Goal: Task Accomplishment & Management: Use online tool/utility

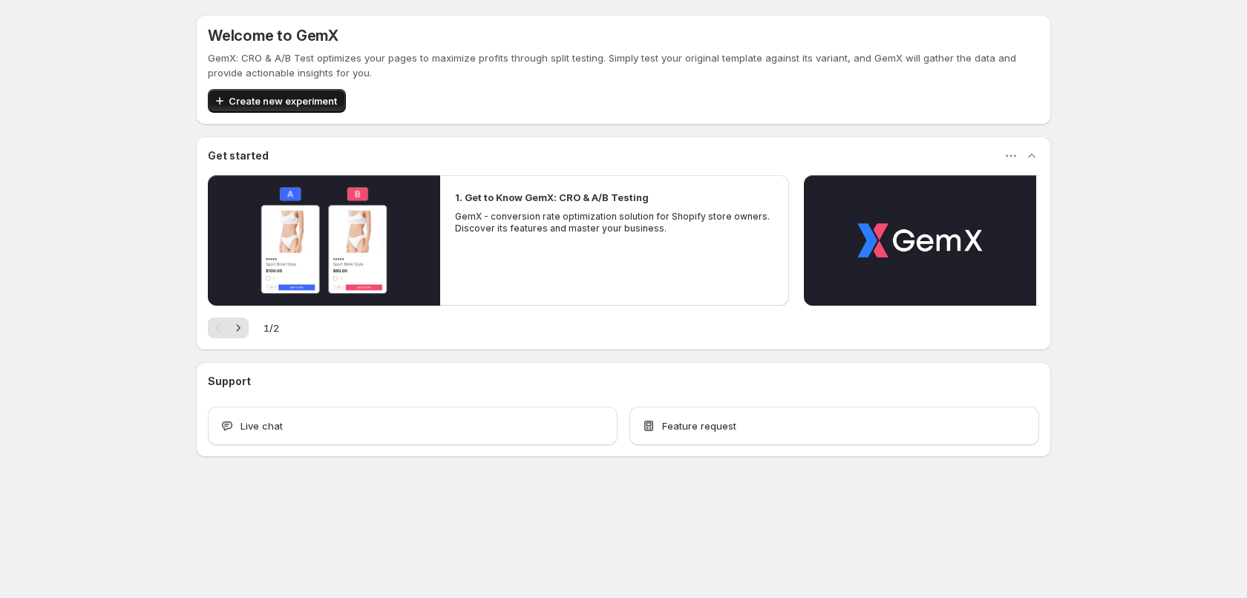
click at [292, 109] on button "Create new experiment" at bounding box center [277, 101] width 138 height 24
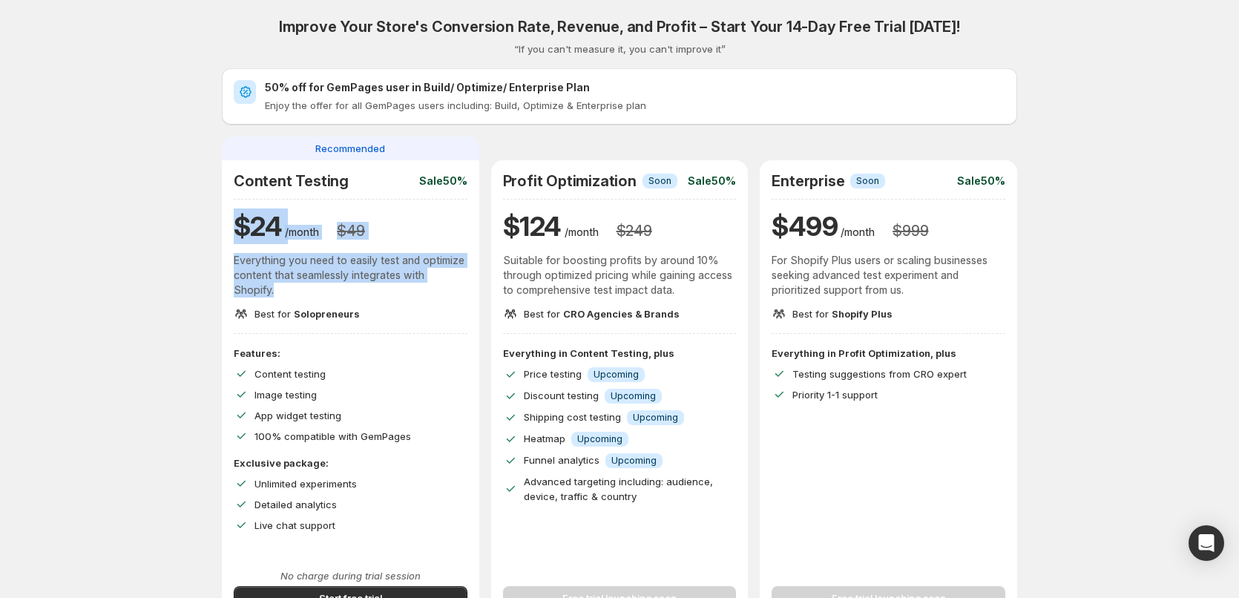
drag, startPoint x: 244, startPoint y: 237, endPoint x: 278, endPoint y: 295, distance: 67.8
click at [278, 295] on div "Content Testing Sale 50% $ 24 /month $ 49 Everything you need to easily test an…" at bounding box center [351, 246] width 234 height 149
click at [278, 295] on p "Everything you need to easily test and optimize content that seamlessly integra…" at bounding box center [351, 275] width 234 height 45
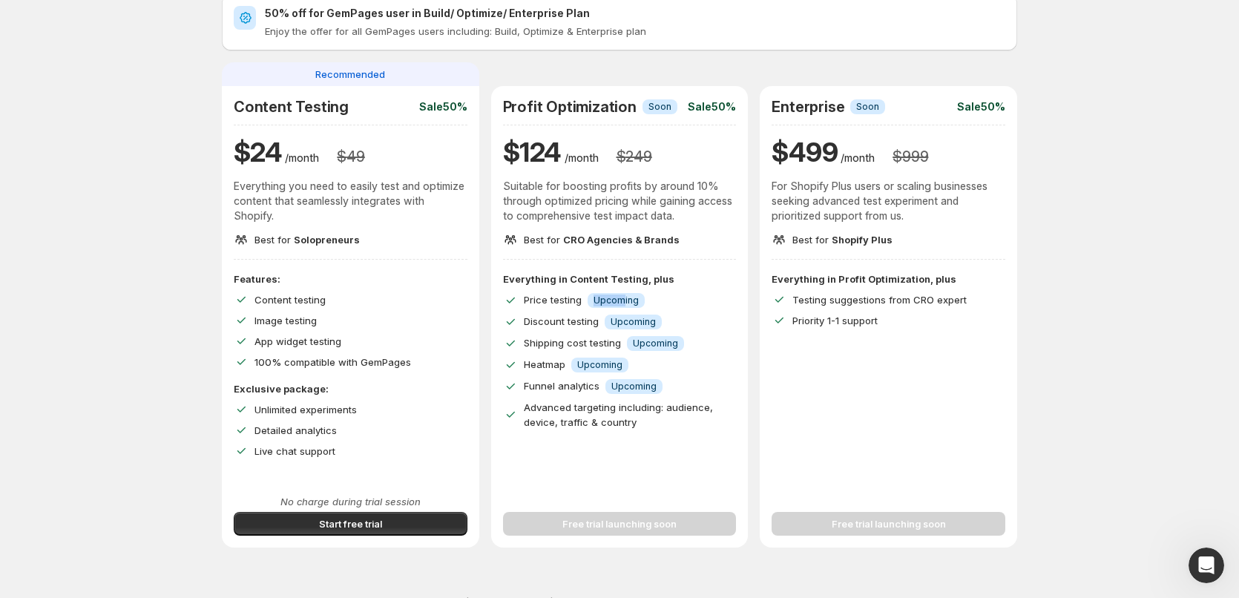
drag, startPoint x: 599, startPoint y: 301, endPoint x: 625, endPoint y: 301, distance: 26.0
click at [625, 301] on span "Upcoming" at bounding box center [616, 301] width 45 height 12
drag, startPoint x: 622, startPoint y: 318, endPoint x: 654, endPoint y: 325, distance: 33.5
click at [654, 325] on span "Upcoming" at bounding box center [633, 322] width 45 height 12
drag, startPoint x: 640, startPoint y: 345, endPoint x: 680, endPoint y: 350, distance: 40.4
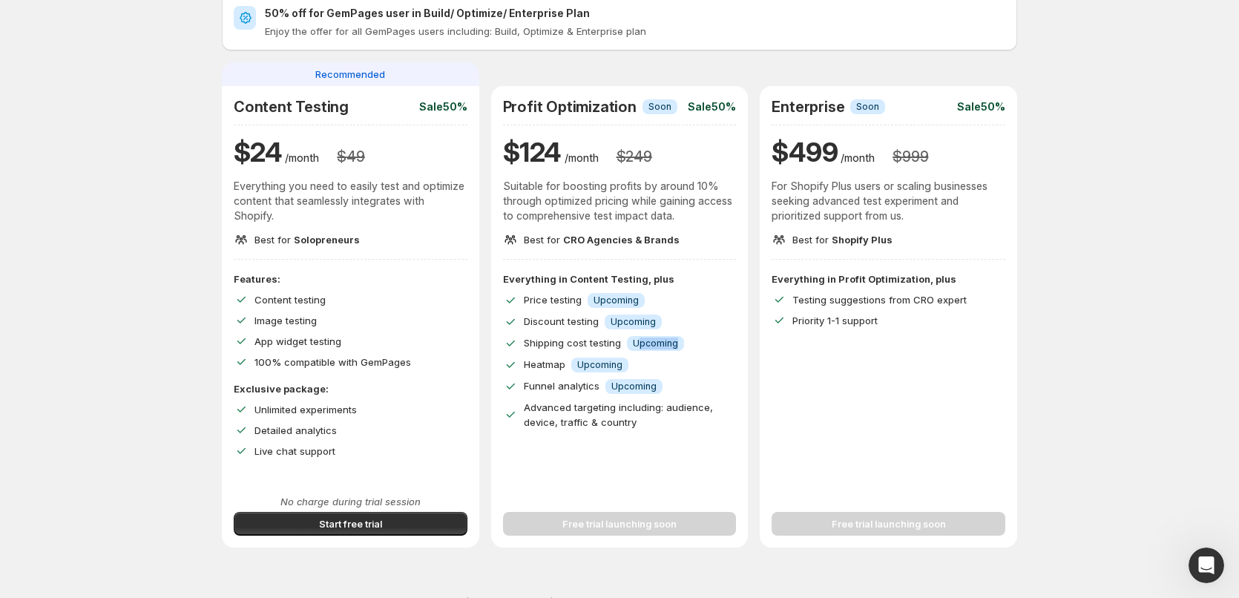
click at [680, 350] on span "Info Upcoming" at bounding box center [655, 343] width 57 height 15
drag, startPoint x: 588, startPoint y: 371, endPoint x: 613, endPoint y: 371, distance: 24.5
click at [613, 371] on span "Info Upcoming" at bounding box center [599, 365] width 57 height 15
drag, startPoint x: 625, startPoint y: 391, endPoint x: 647, endPoint y: 391, distance: 21.5
click at [647, 391] on span "Info Upcoming" at bounding box center [633, 386] width 57 height 15
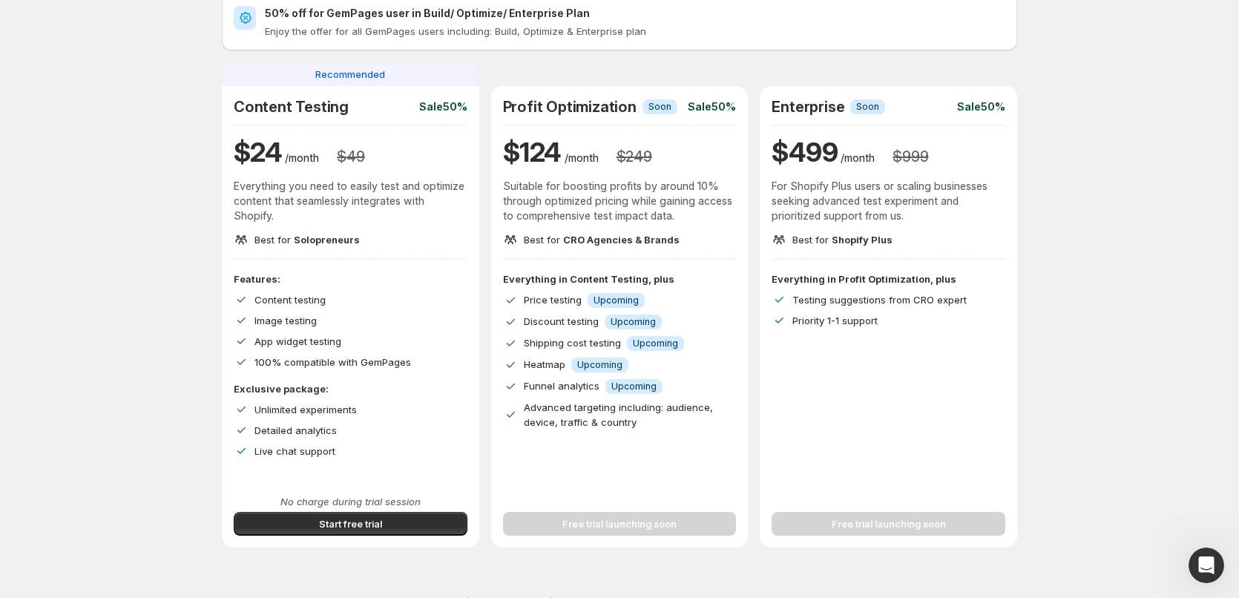
click at [663, 377] on div "Everything in Content Testing, plus Price testing Info Upcoming Discount testin…" at bounding box center [620, 351] width 234 height 158
click at [651, 523] on div "Free trial launching soon" at bounding box center [620, 515] width 234 height 42
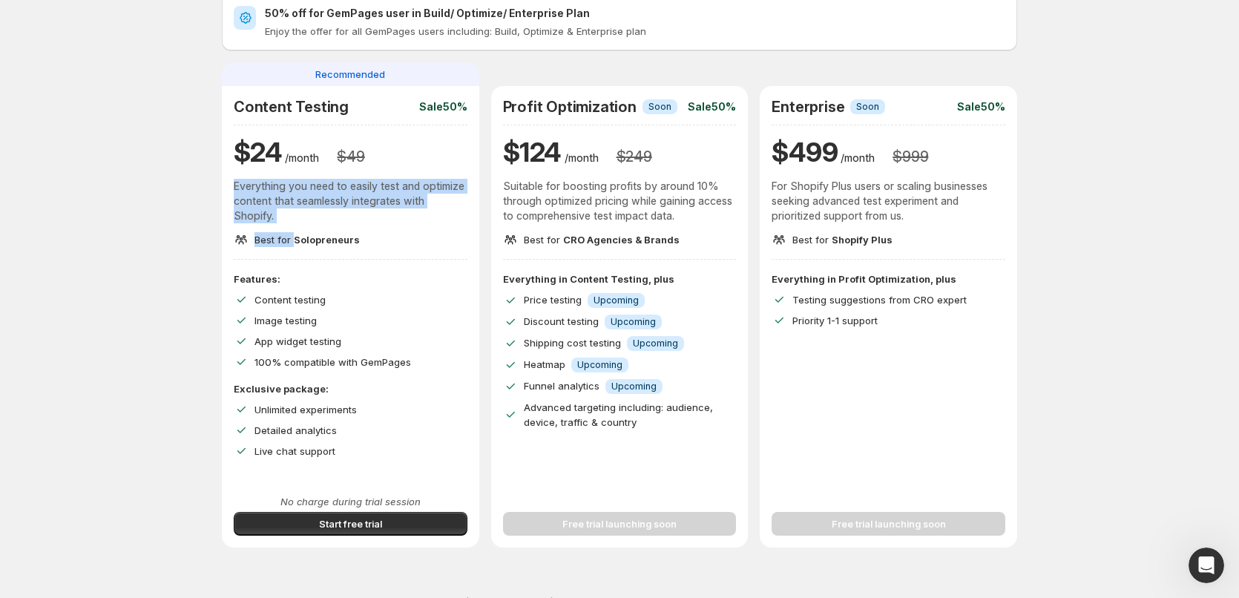
drag, startPoint x: 234, startPoint y: 183, endPoint x: 298, endPoint y: 231, distance: 79.5
click at [298, 231] on div "Content Testing Sale 50% $ 24 /month $ 49 Everything you need to easily test an…" at bounding box center [350, 173] width 257 height 174
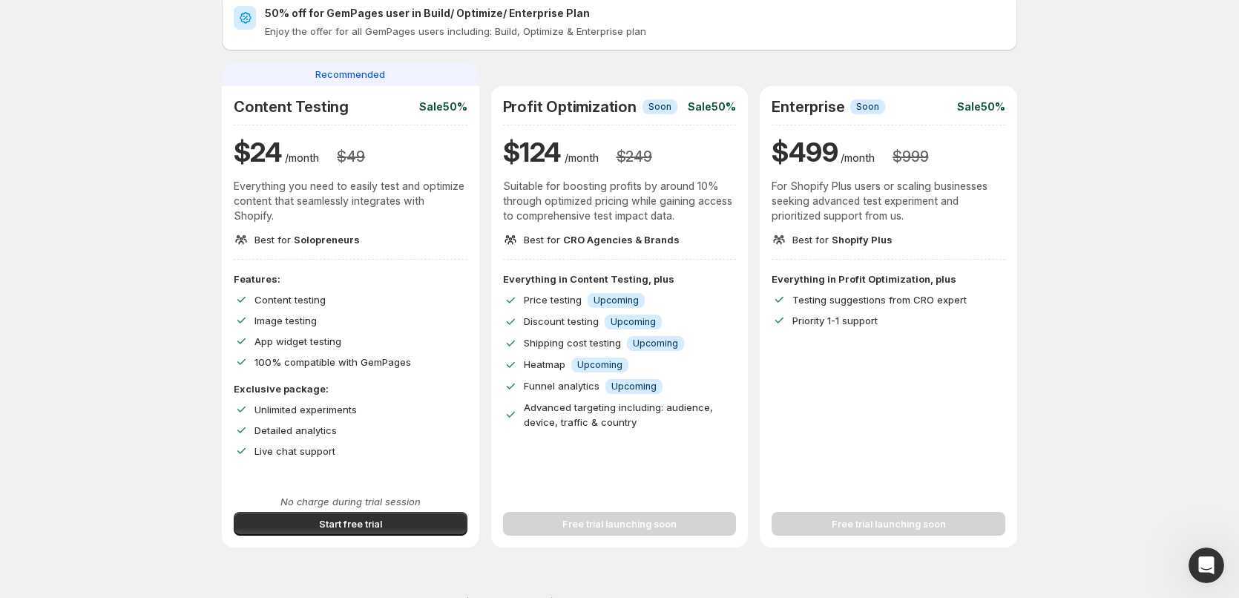
click at [298, 231] on div "Content Testing Sale 50% $ 24 /month $ 49 Everything you need to easily test an…" at bounding box center [351, 172] width 234 height 149
drag, startPoint x: 349, startPoint y: 243, endPoint x: 252, endPoint y: 200, distance: 106.3
click at [253, 200] on div "Content Testing Sale 50% $ 24 /month $ 49 Everything you need to easily test an…" at bounding box center [351, 172] width 234 height 149
click at [252, 200] on p "Everything you need to easily test and optimize content that seamlessly integra…" at bounding box center [351, 201] width 234 height 45
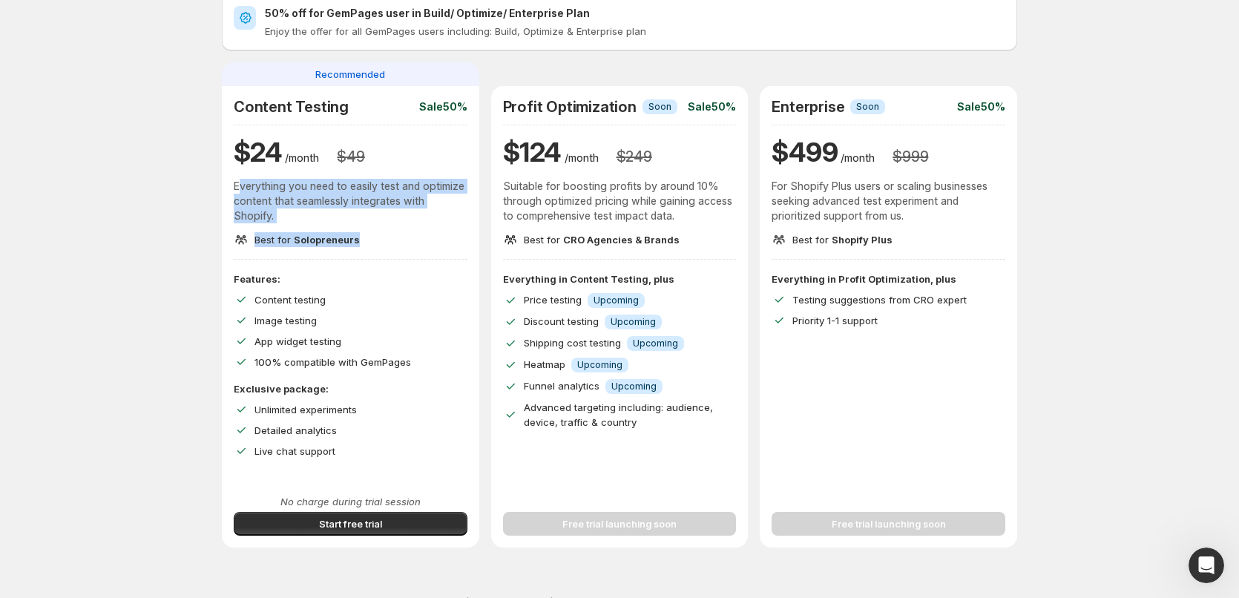
drag, startPoint x: 246, startPoint y: 182, endPoint x: 296, endPoint y: 260, distance: 92.8
click at [296, 260] on div "Content Testing Sale 50% $ 24 /month $ 49 Everything you need to easily test an…" at bounding box center [350, 317] width 257 height 462
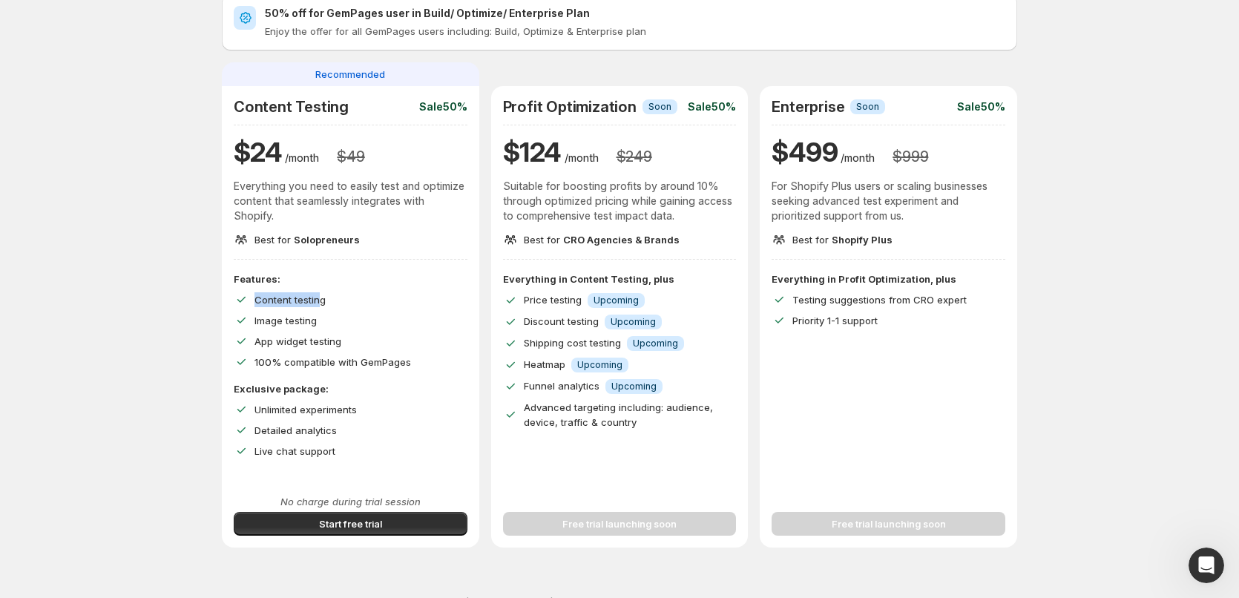
drag, startPoint x: 319, startPoint y: 305, endPoint x: 292, endPoint y: 318, distance: 29.9
click at [321, 306] on div "Content testing" at bounding box center [351, 299] width 234 height 15
drag, startPoint x: 275, startPoint y: 326, endPoint x: 326, endPoint y: 332, distance: 51.5
click at [326, 332] on div "Features: Content testing Image testing App widget testing 100% compatible with…" at bounding box center [351, 321] width 234 height 98
drag, startPoint x: 354, startPoint y: 424, endPoint x: 292, endPoint y: 378, distance: 76.4
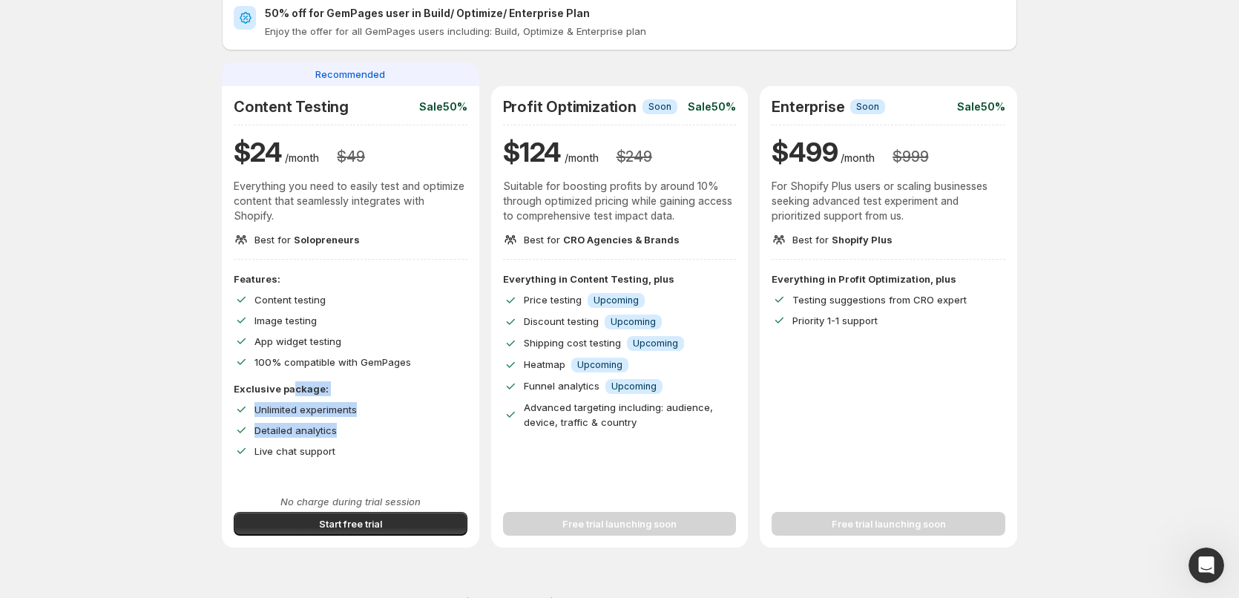
click at [292, 378] on div "Features: Content testing Image testing App widget testing 100% compatible with…" at bounding box center [351, 365] width 234 height 187
click at [287, 341] on span "App widget testing" at bounding box center [298, 341] width 87 height 12
click at [873, 525] on div "Free trial launching soon" at bounding box center [889, 515] width 234 height 42
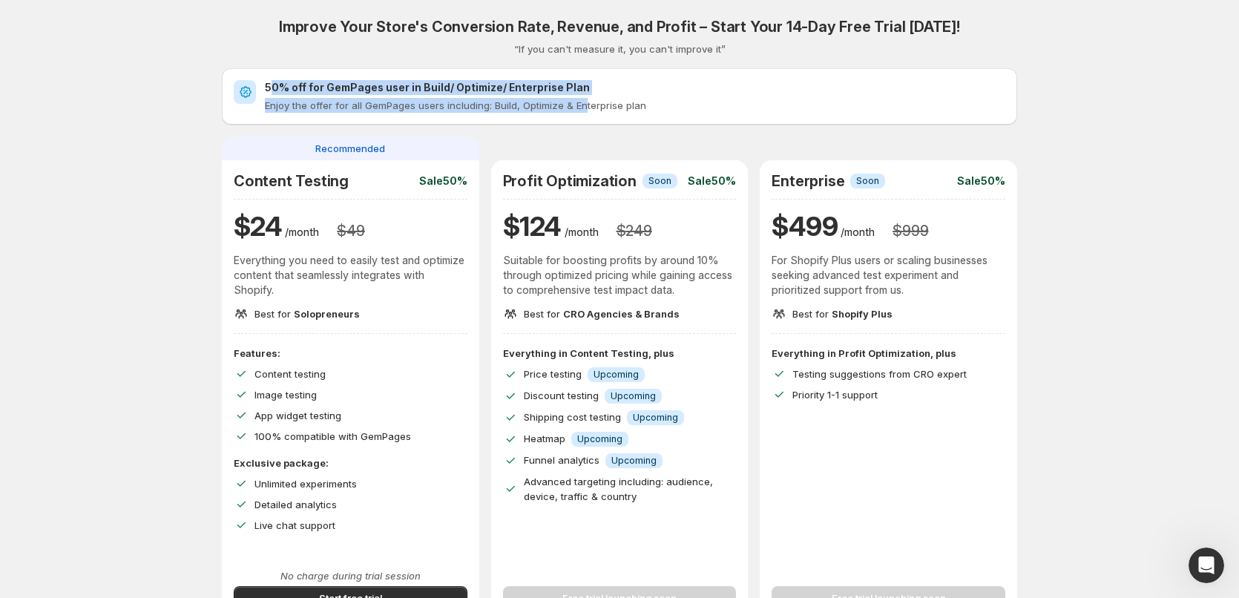
drag, startPoint x: 275, startPoint y: 70, endPoint x: 585, endPoint y: 118, distance: 314.5
click at [585, 118] on div "50% off for GemPages user in Build/ Optimize/ Enterprise Plan Enjoy the offer f…" at bounding box center [619, 96] width 795 height 56
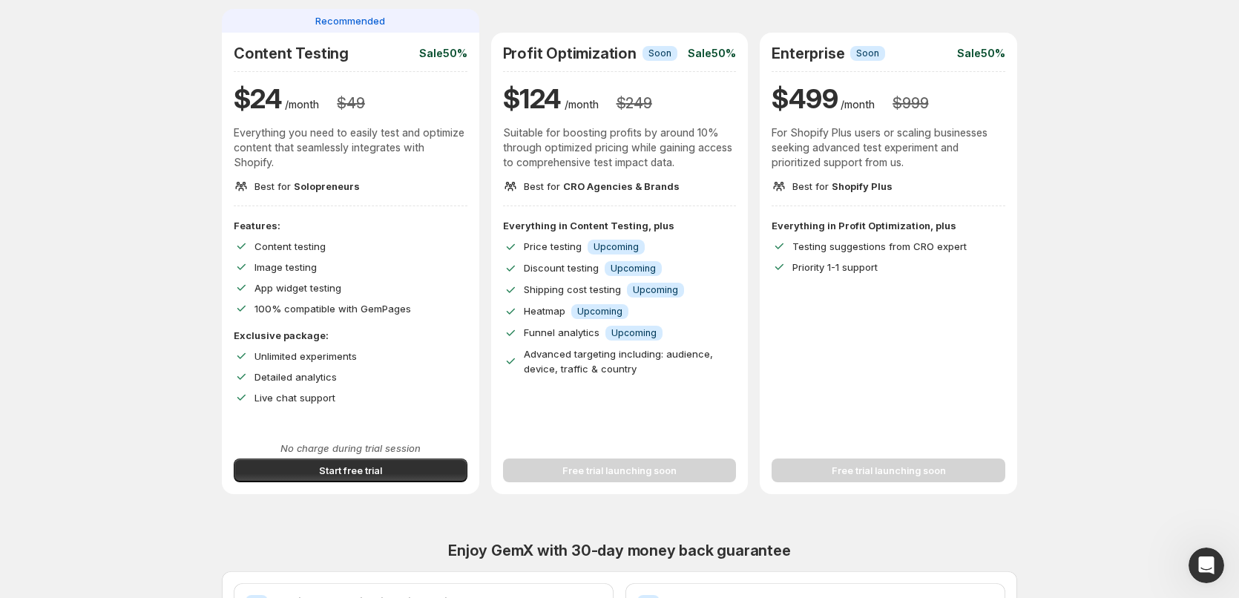
scroll to position [74, 0]
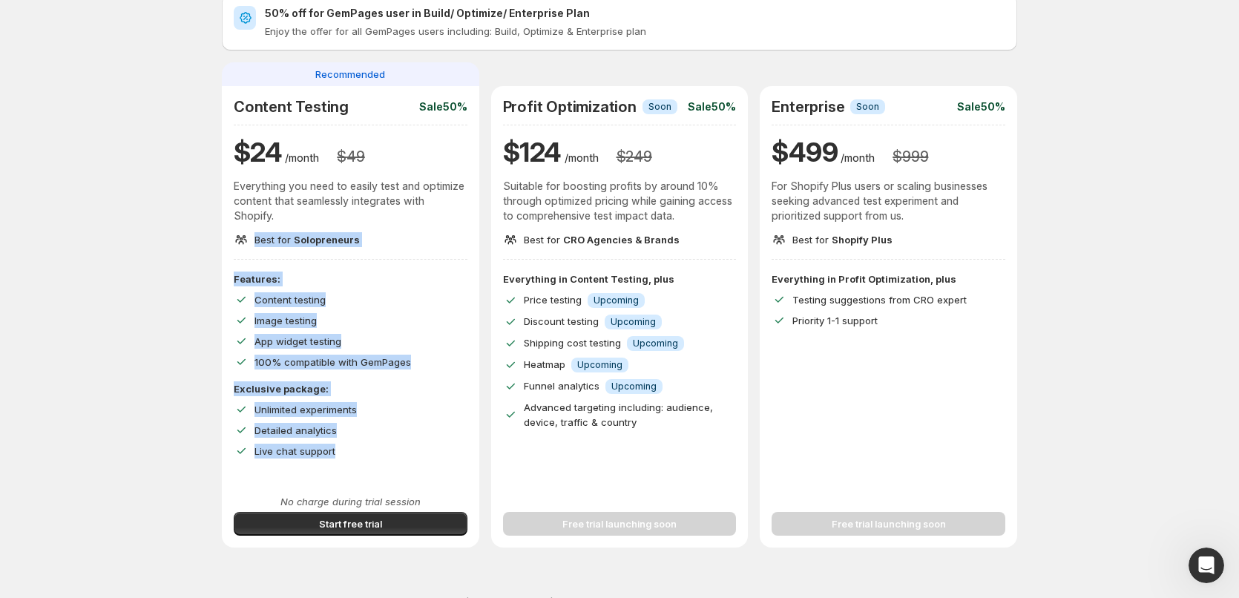
drag, startPoint x: 365, startPoint y: 446, endPoint x: 278, endPoint y: 210, distance: 251.4
click at [279, 213] on div "Content Testing Sale 50% $ 24 /month $ 49 Everything you need to easily test an…" at bounding box center [350, 317] width 257 height 462
click at [278, 209] on p "Everything you need to easily test and optimize content that seamlessly integra…" at bounding box center [351, 201] width 234 height 45
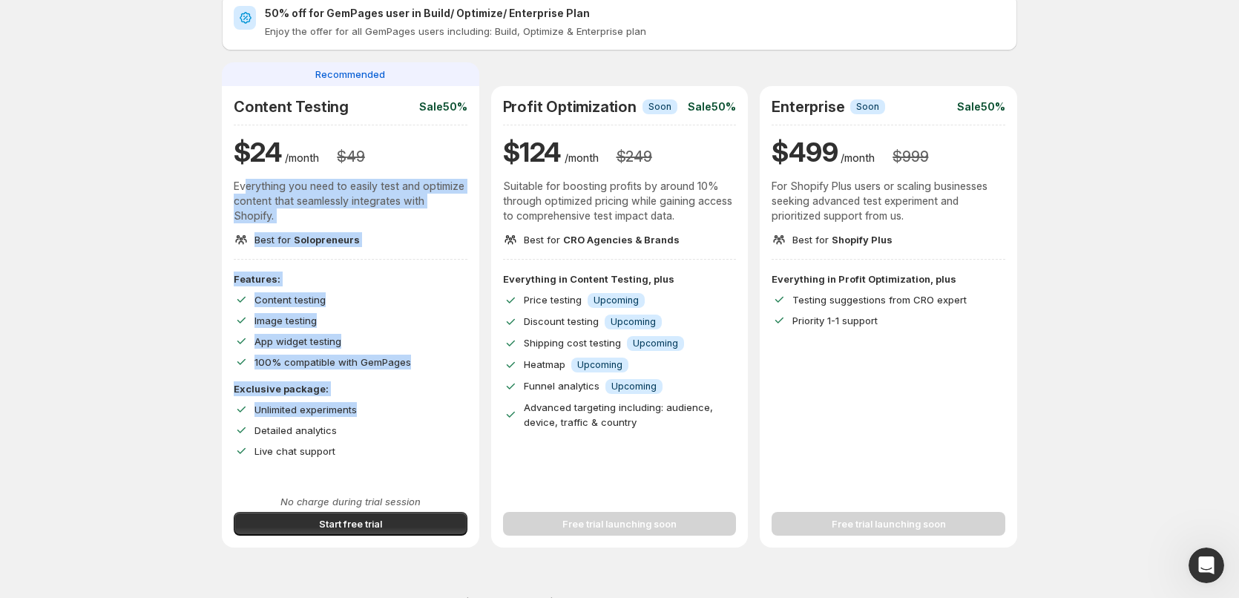
drag, startPoint x: 248, startPoint y: 184, endPoint x: 378, endPoint y: 440, distance: 287.4
click at [375, 433] on div "Content Testing Sale 50% $ 24 /month $ 49 Everything you need to easily test an…" at bounding box center [350, 317] width 257 height 462
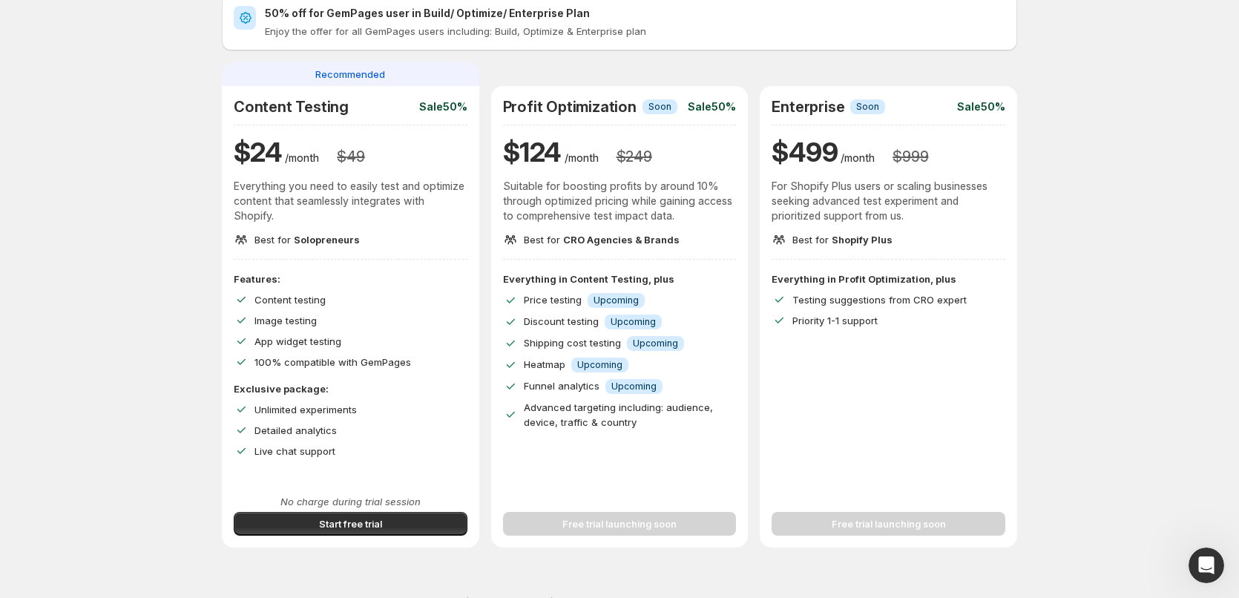
click at [378, 440] on div "Exclusive package: Unlimited experiments Detailed analytics Live chat support" at bounding box center [351, 419] width 234 height 77
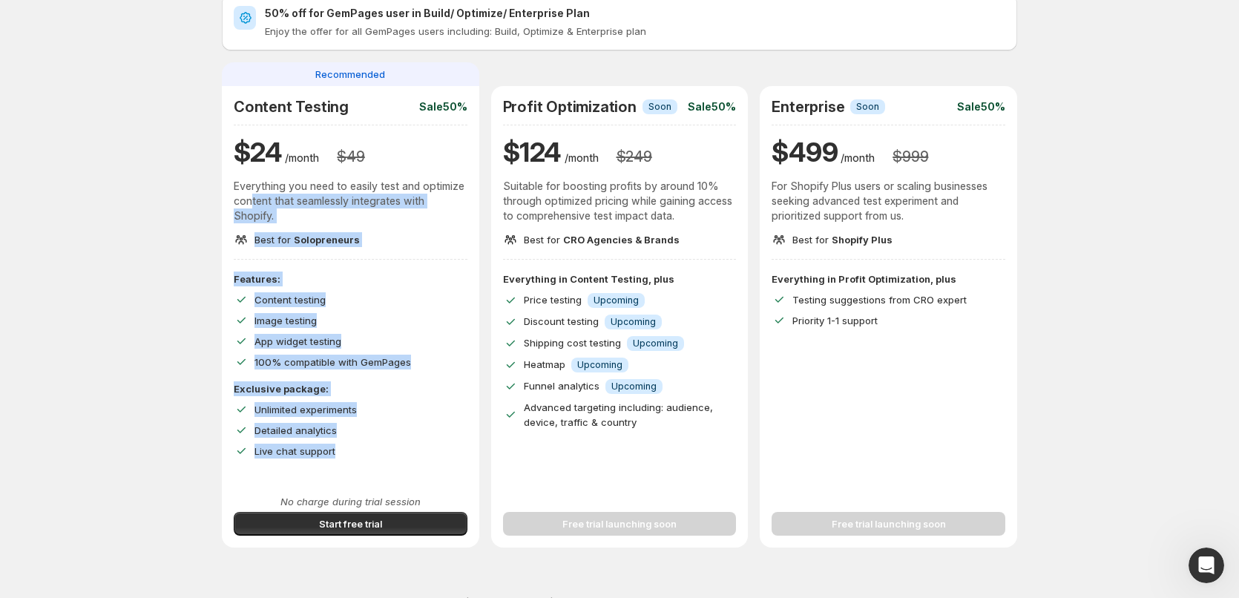
drag, startPoint x: 367, startPoint y: 450, endPoint x: 252, endPoint y: 194, distance: 280.6
click at [254, 197] on div "Content Testing Sale 50% $ 24 /month $ 49 Everything you need to easily test an…" at bounding box center [350, 317] width 257 height 462
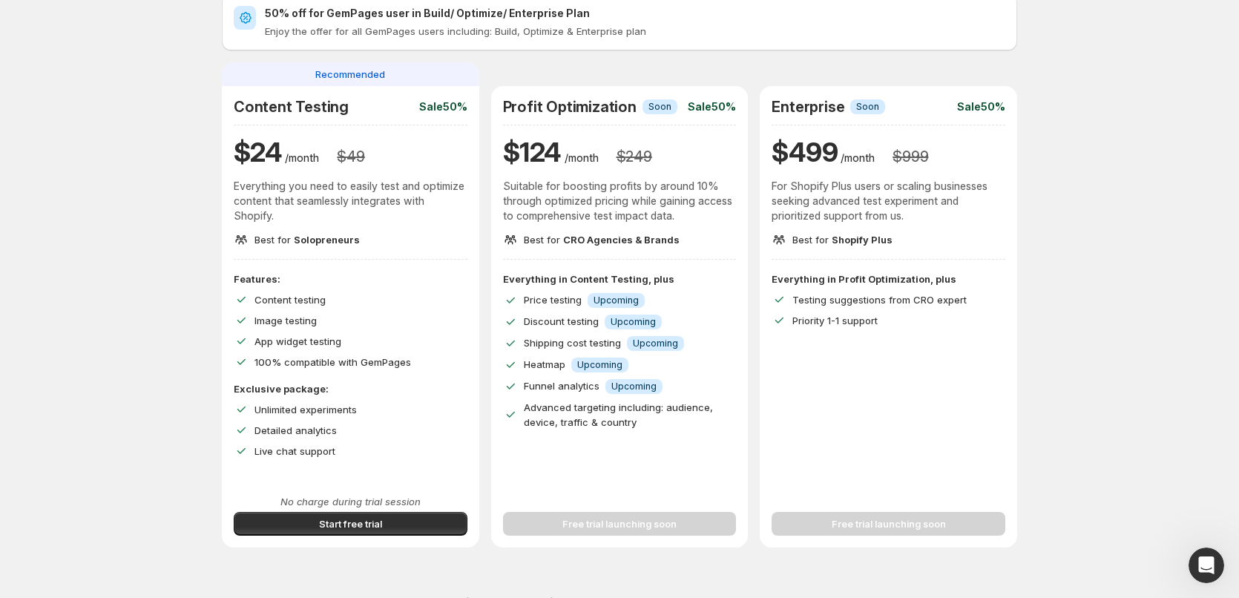
click at [252, 194] on p "Everything you need to easily test and optimize content that seamlessly integra…" at bounding box center [351, 201] width 234 height 45
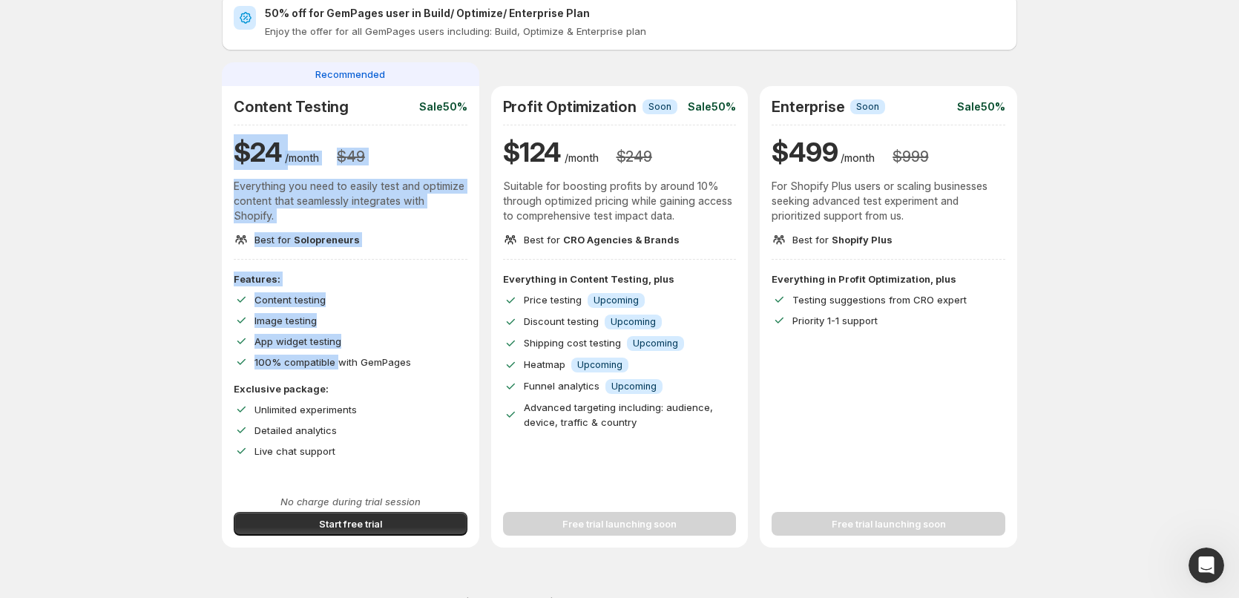
drag, startPoint x: 237, startPoint y: 172, endPoint x: 375, endPoint y: 424, distance: 287.6
click at [371, 418] on div "Content Testing Sale 50% $ 24 /month $ 49 Everything you need to easily test an…" at bounding box center [350, 317] width 257 height 462
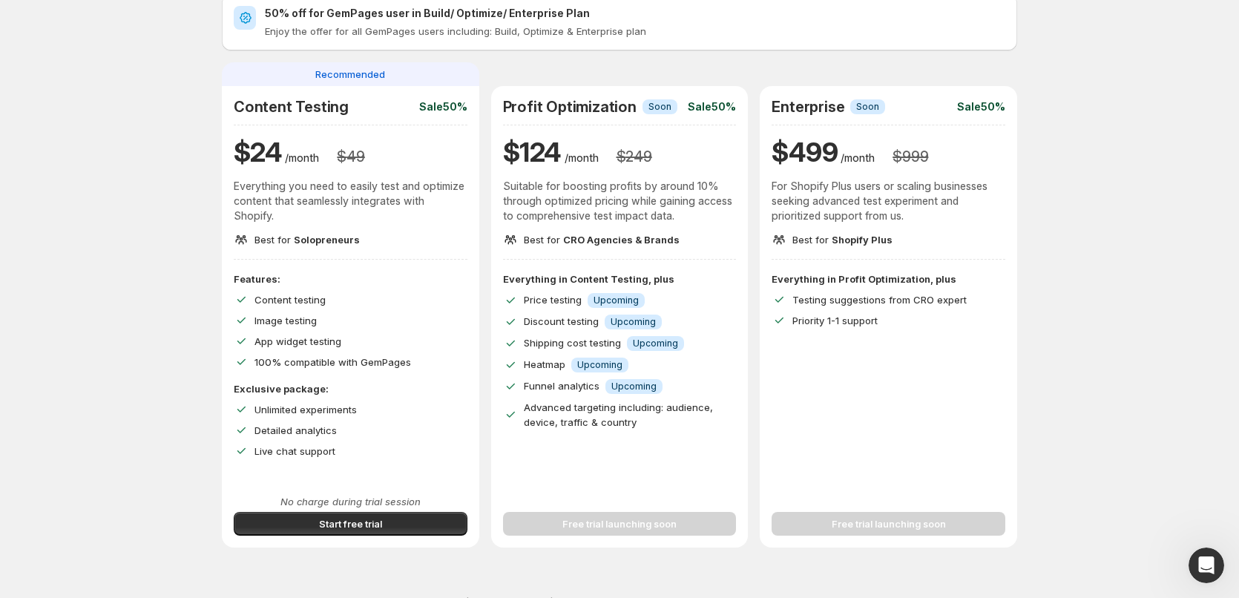
click at [378, 429] on div "Detailed analytics" at bounding box center [361, 430] width 213 height 15
click at [356, 539] on div "No charge during trial session Start free trial" at bounding box center [350, 520] width 257 height 53
click at [361, 524] on span "Start free trial" at bounding box center [350, 523] width 63 height 15
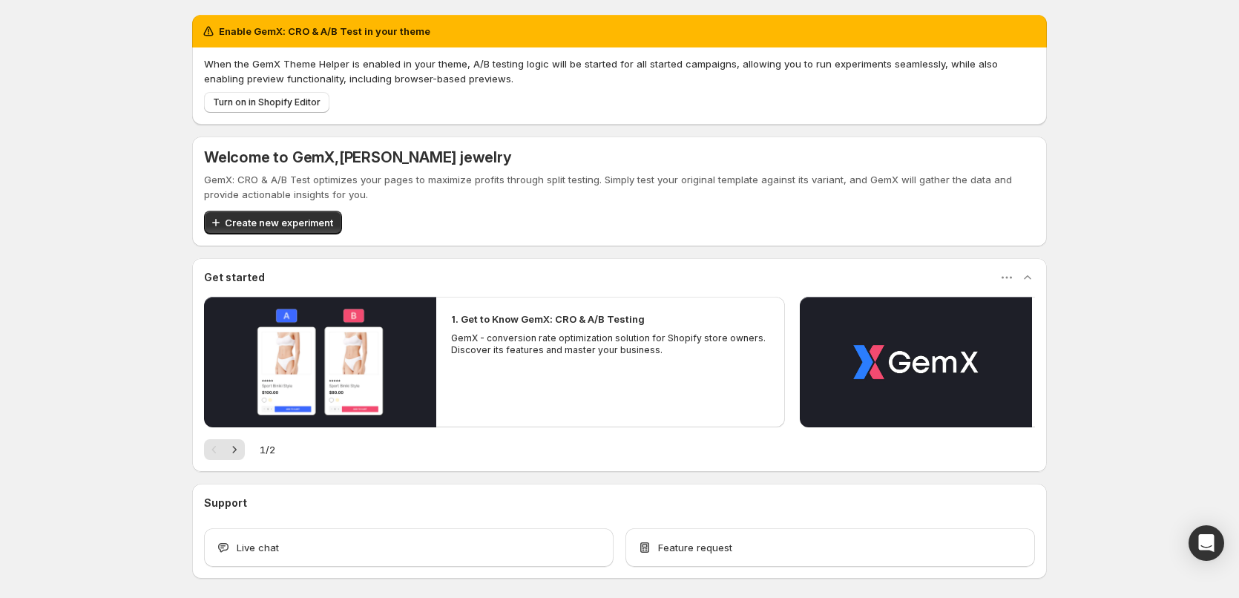
click at [312, 88] on div "Turn on in Shopify Editor" at bounding box center [616, 99] width 837 height 27
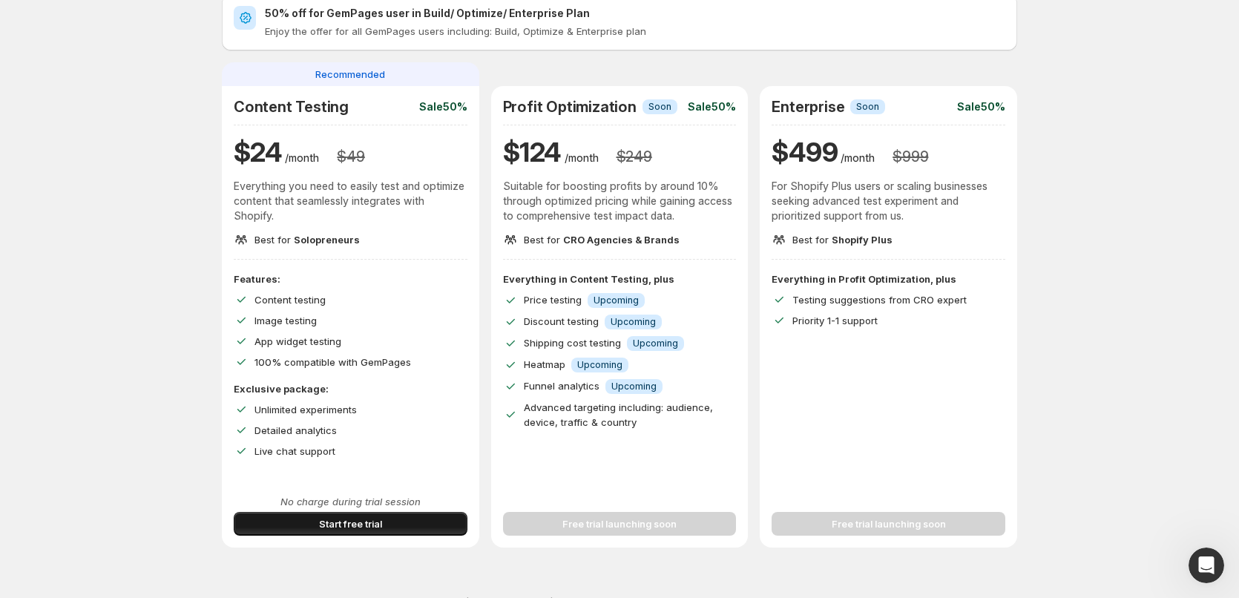
click at [369, 528] on span "Start free trial" at bounding box center [350, 523] width 63 height 15
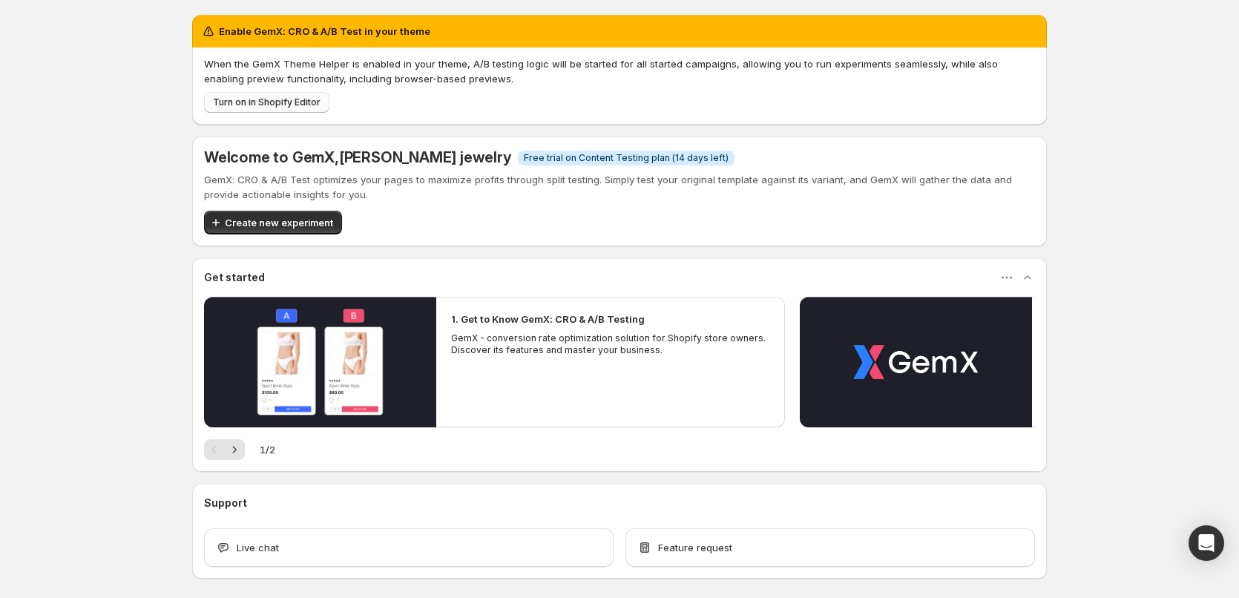
click at [296, 104] on span "Turn on in Shopify Editor" at bounding box center [267, 102] width 108 height 12
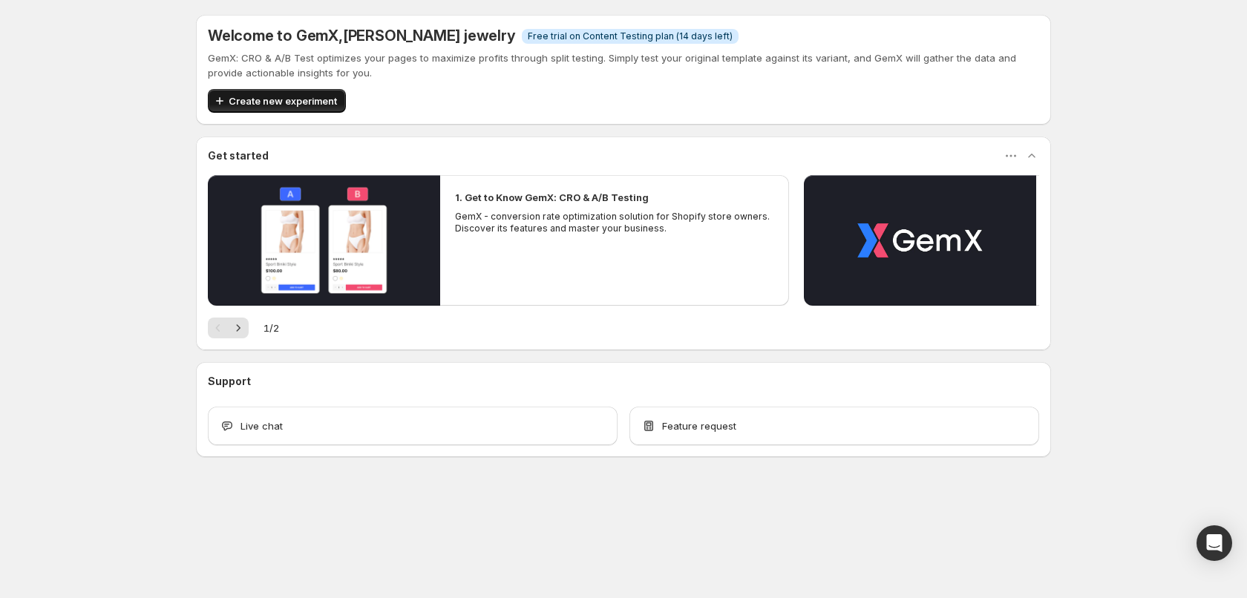
click at [300, 100] on span "Create new experiment" at bounding box center [283, 100] width 108 height 15
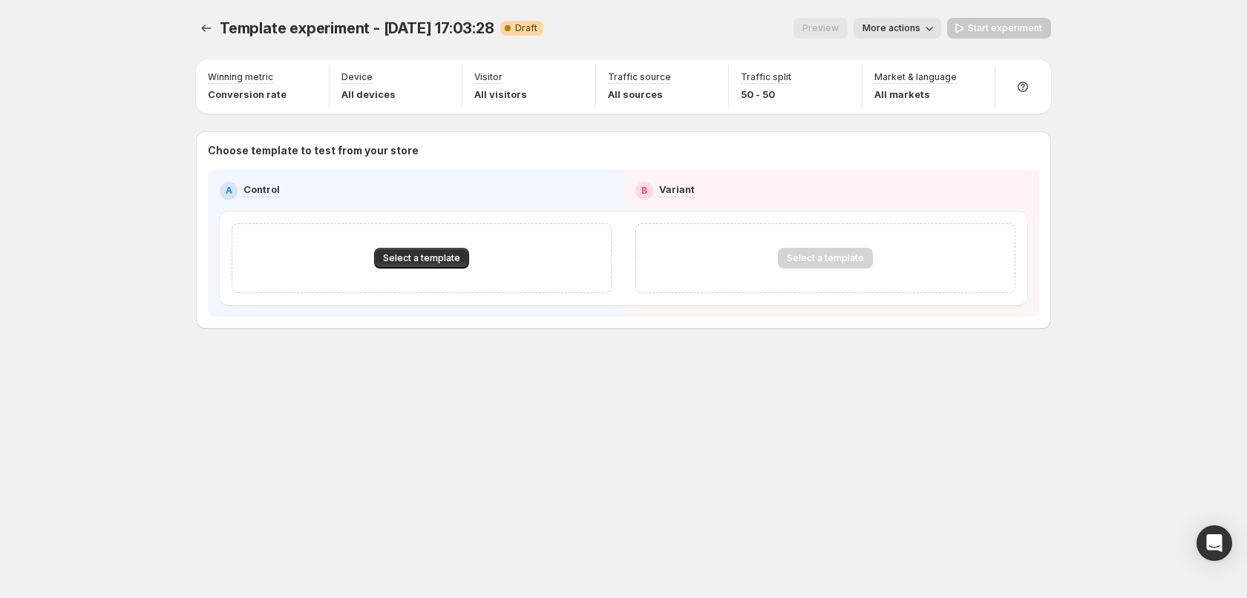
click at [416, 240] on div "Select a template" at bounding box center [421, 258] width 380 height 70
click at [416, 250] on button "Select a template" at bounding box center [421, 258] width 95 height 21
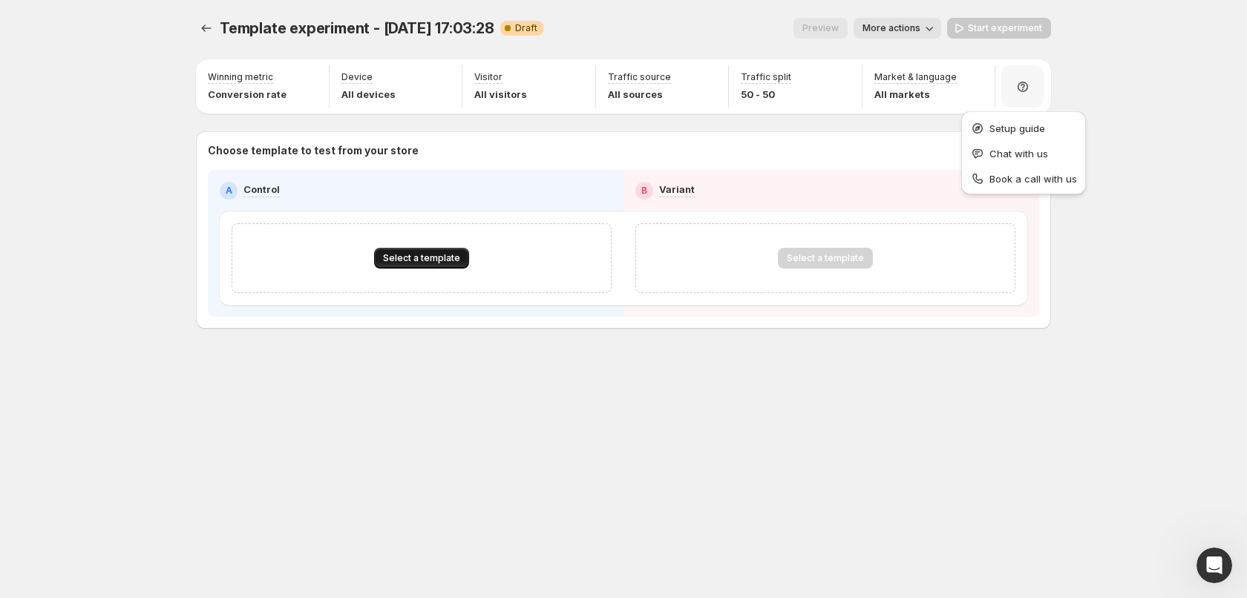
click at [436, 252] on button "Select a template" at bounding box center [421, 258] width 95 height 21
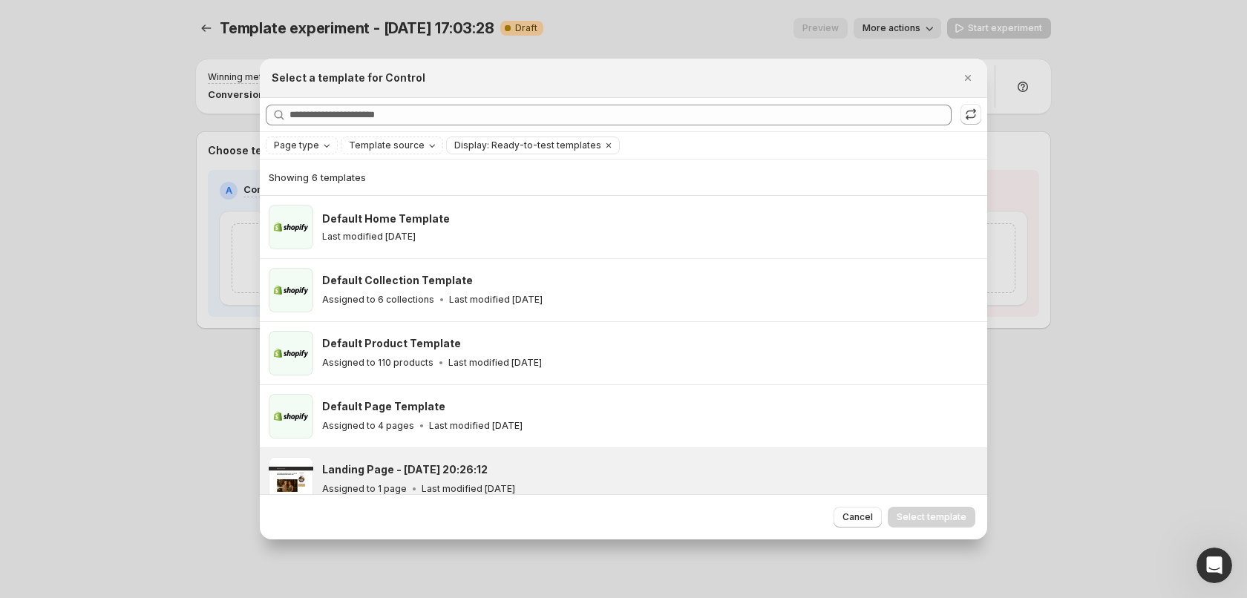
click at [563, 461] on div "Landing Page - [DATE] 20:26:12 Assigned to 1 page Last modified [DATE]" at bounding box center [650, 479] width 656 height 45
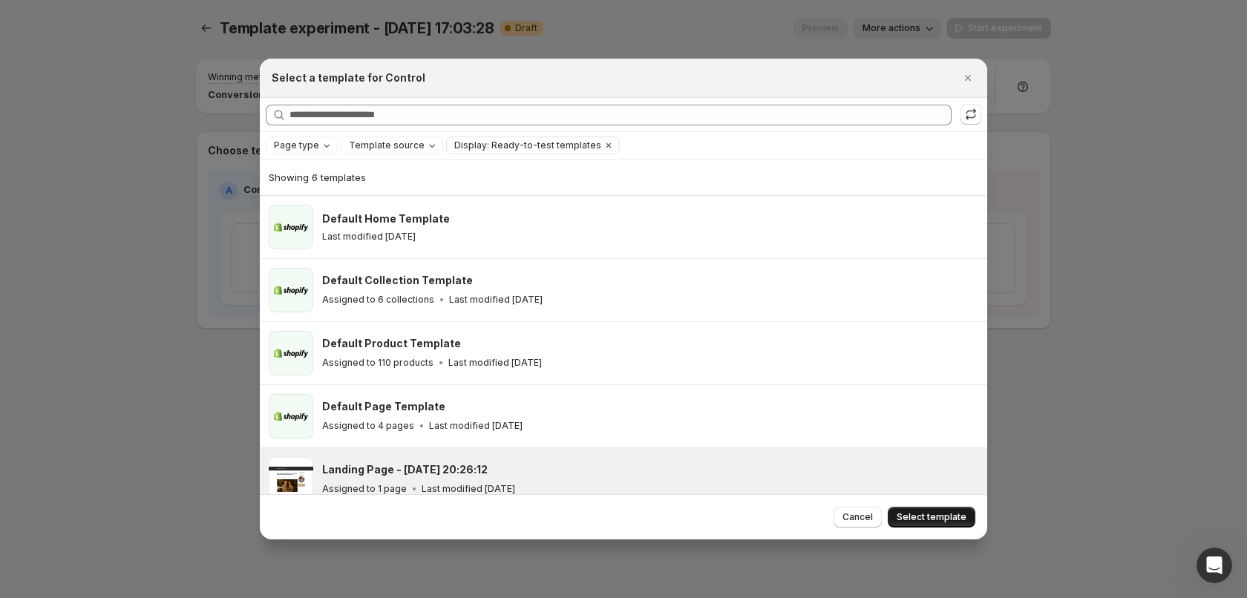
click at [930, 516] on span "Select template" at bounding box center [931, 517] width 70 height 12
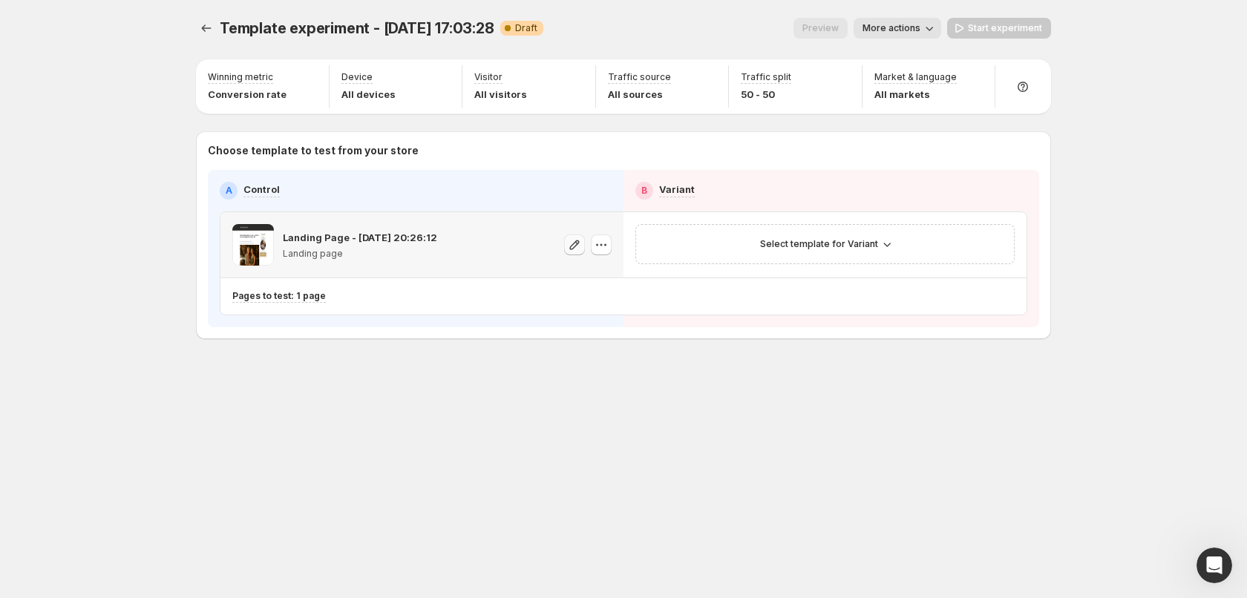
click at [577, 248] on icon "button" at bounding box center [574, 244] width 15 height 15
click at [608, 249] on button "button" at bounding box center [601, 244] width 21 height 21
click at [755, 387] on div "Template experiment - [DATE] 17:03:28. This page is ready Template experiment -…" at bounding box center [623, 209] width 890 height 419
click at [200, 26] on button "Experiments" at bounding box center [206, 28] width 21 height 21
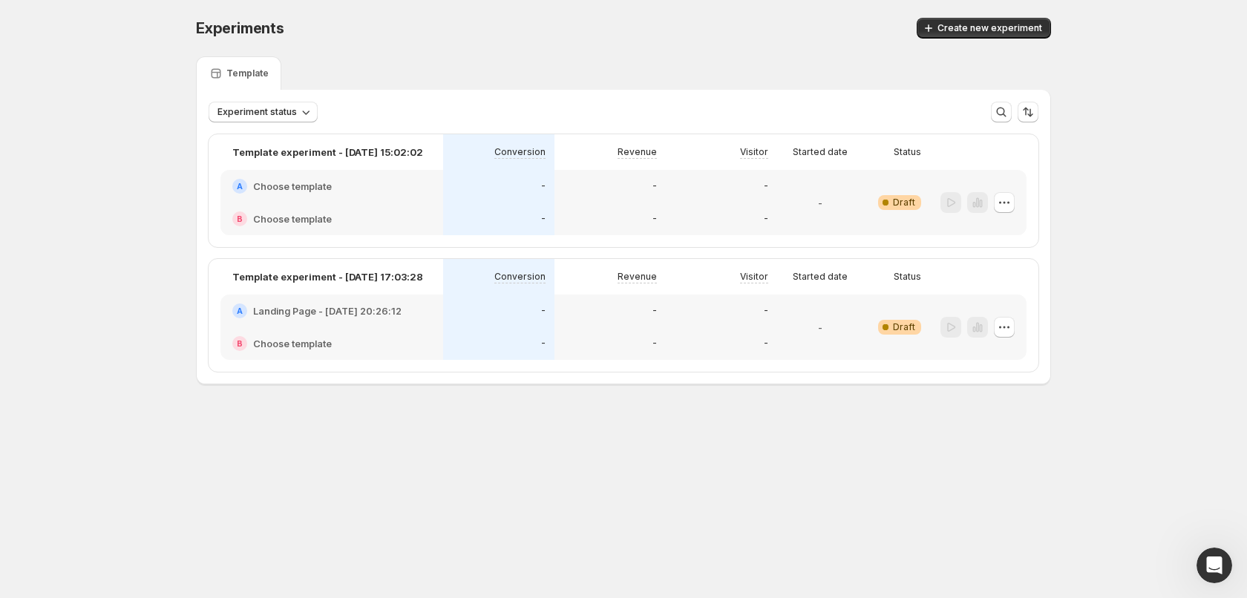
click at [1018, 202] on div at bounding box center [978, 202] width 96 height 65
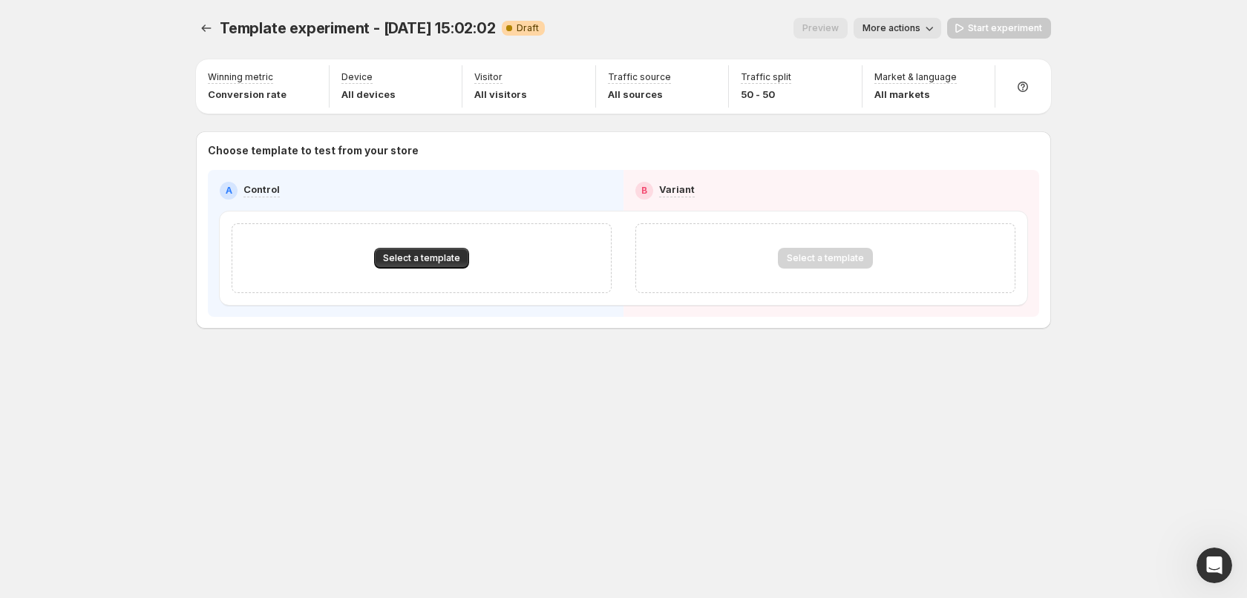
click at [1011, 202] on div "A Control B Variant Select a template Select a template" at bounding box center [623, 243] width 807 height 123
click at [210, 30] on icon "Experiments" at bounding box center [206, 28] width 15 height 15
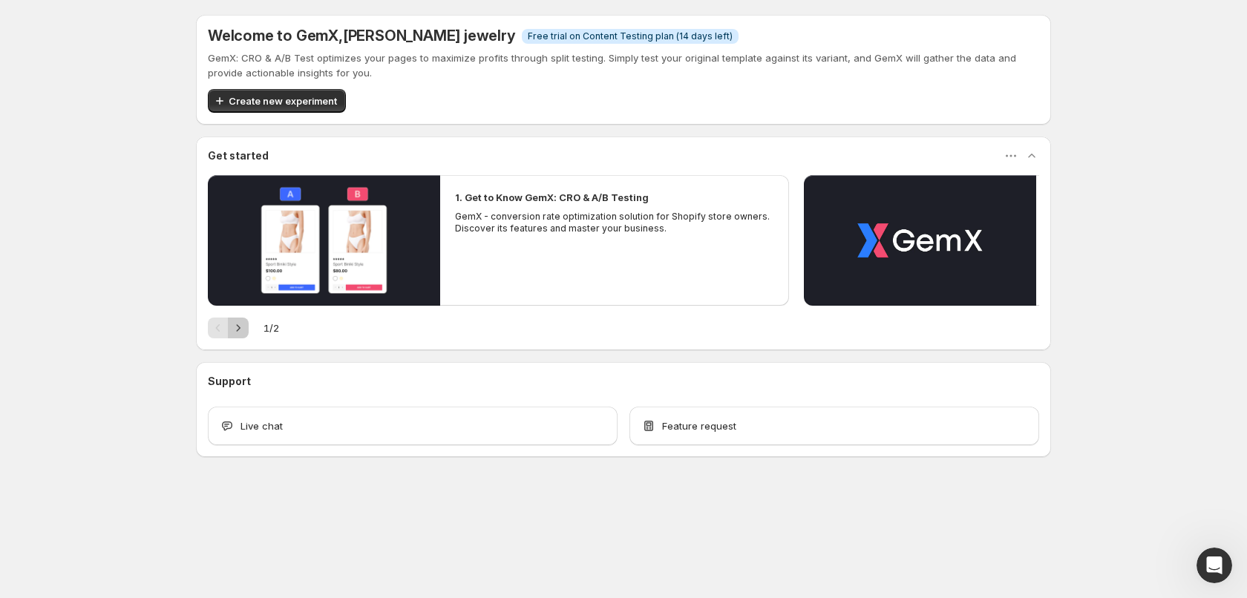
click at [243, 329] on icon "Next" at bounding box center [238, 328] width 15 height 15
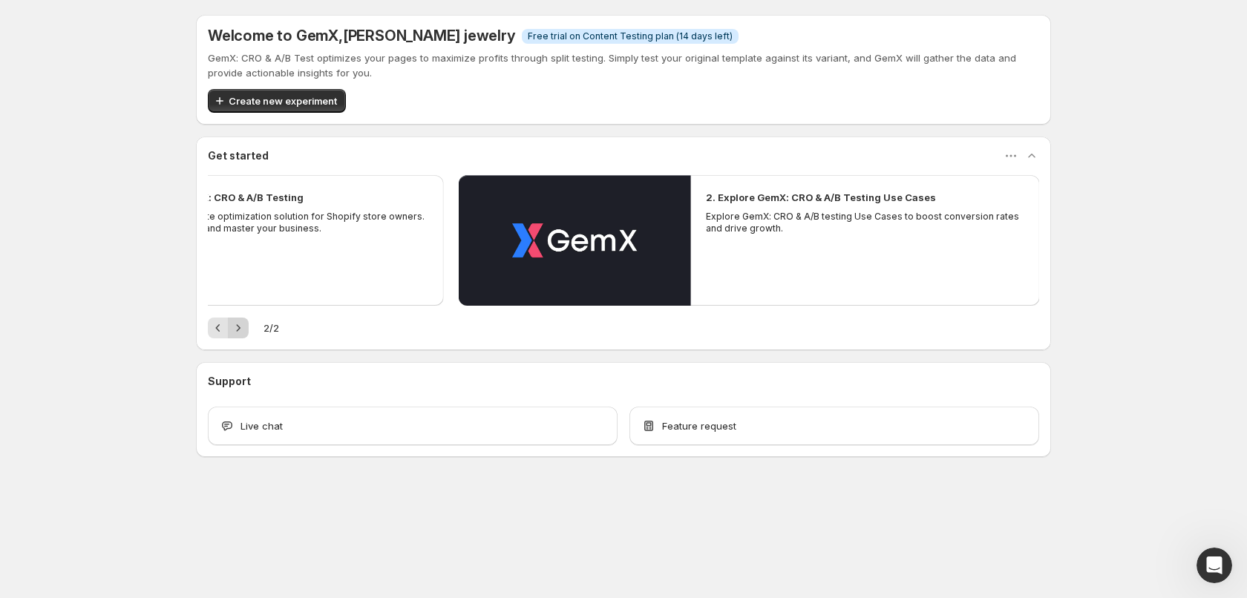
click at [243, 329] on div "Pagination" at bounding box center [238, 328] width 21 height 21
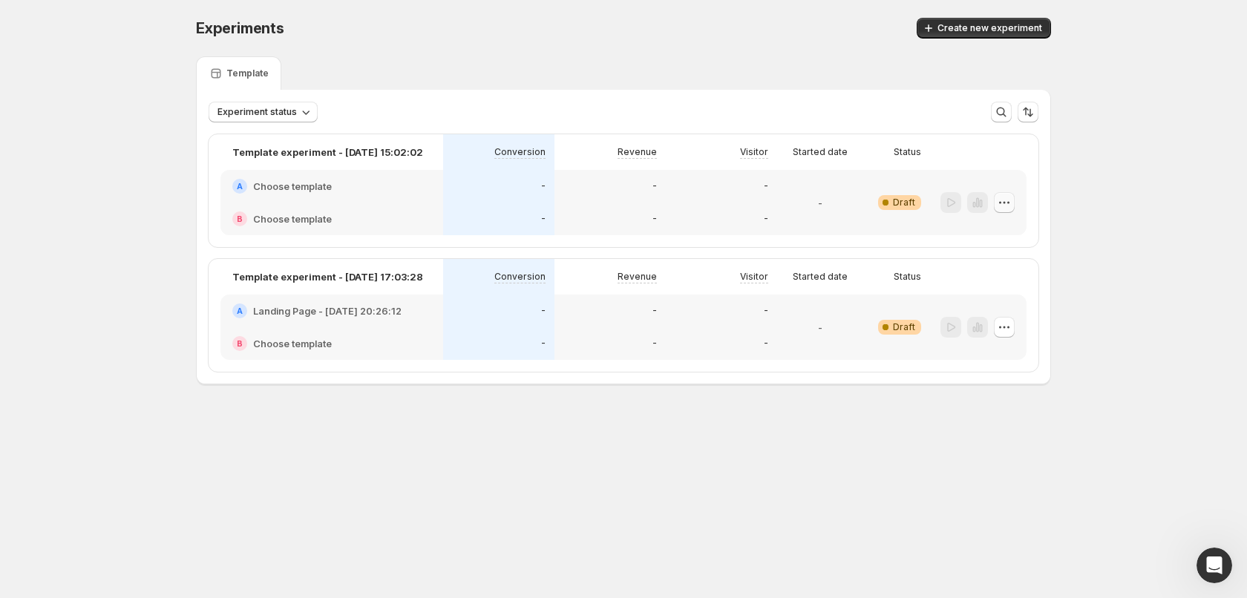
click at [1001, 206] on icon "button" at bounding box center [1003, 202] width 15 height 15
click at [999, 301] on span "Delete" at bounding box center [1014, 308] width 72 height 15
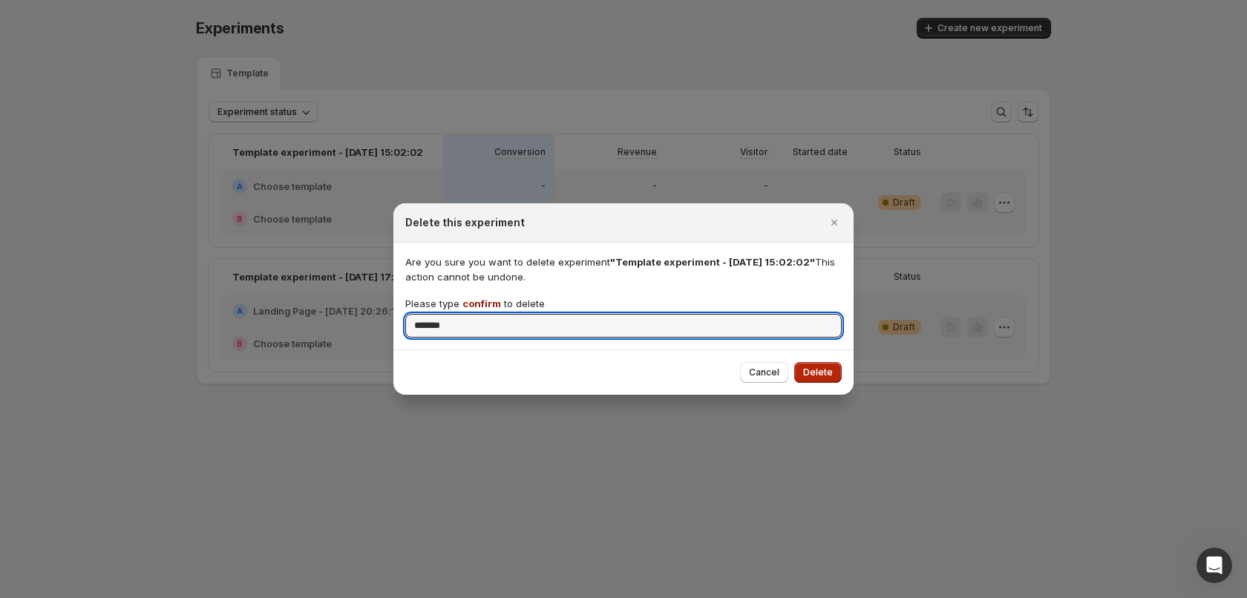
type input "*******"
click at [826, 374] on span "Delete" at bounding box center [818, 373] width 30 height 12
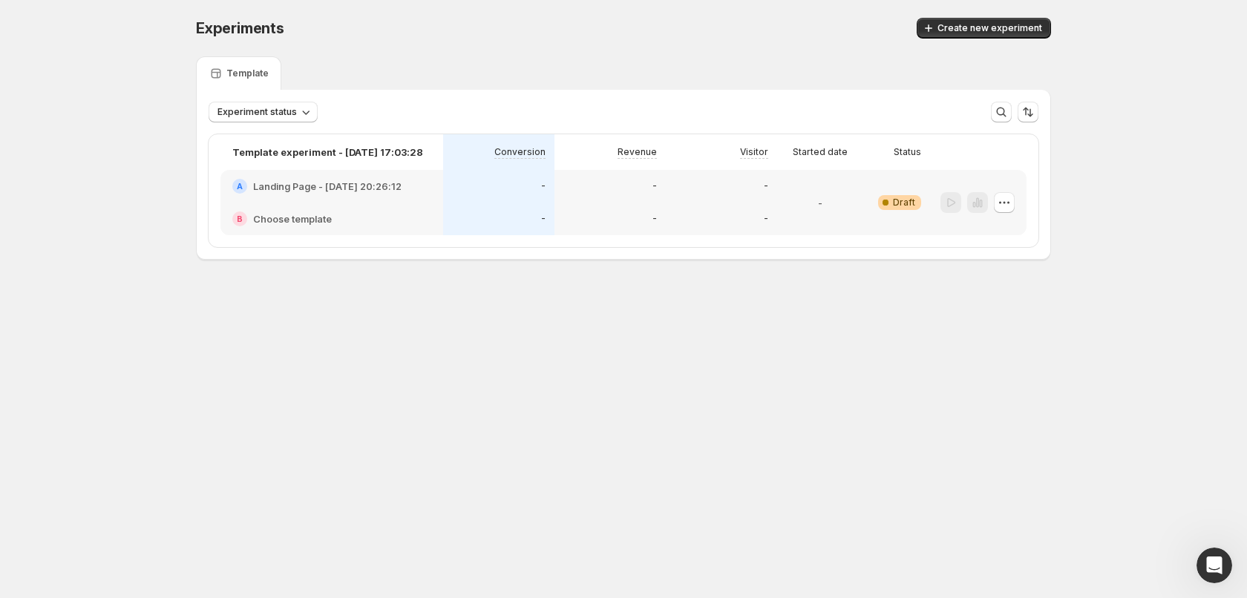
click at [354, 212] on div "B Choose template" at bounding box center [331, 218] width 199 height 15
